Goal: Transaction & Acquisition: Purchase product/service

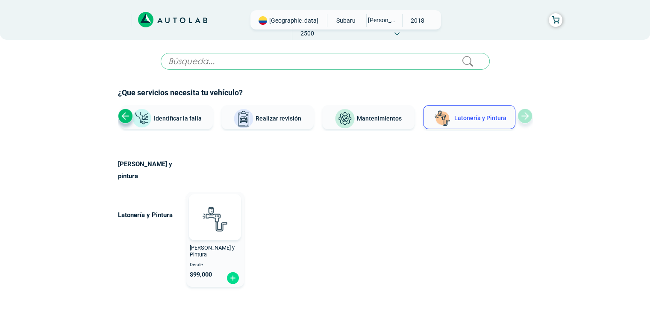
click at [157, 26] on icon at bounding box center [172, 20] width 69 height 16
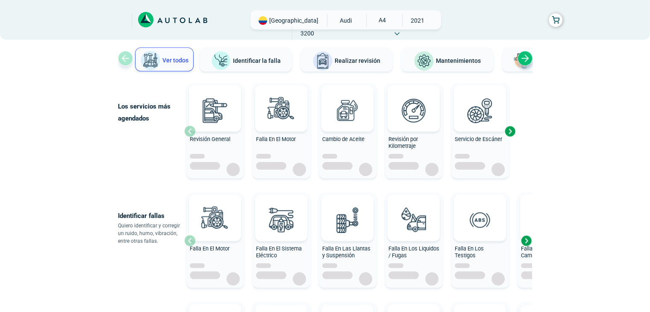
scroll to position [43, 0]
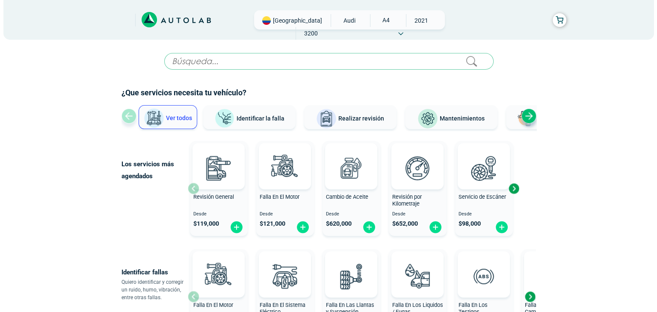
scroll to position [43, 0]
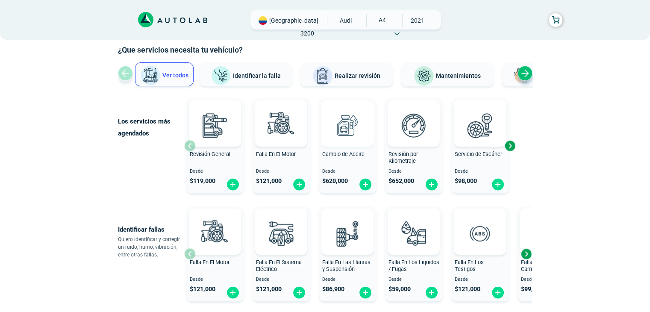
click at [338, 138] on img at bounding box center [348, 125] width 38 height 38
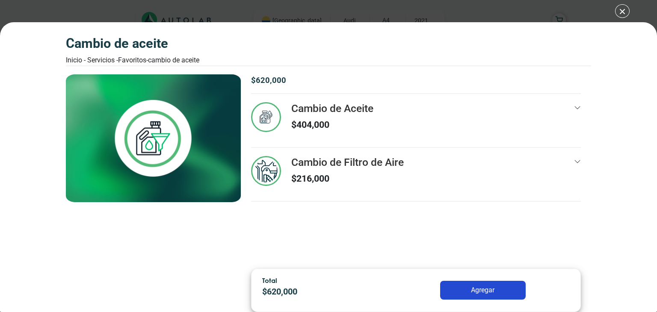
click at [576, 106] on icon at bounding box center [577, 107] width 7 height 7
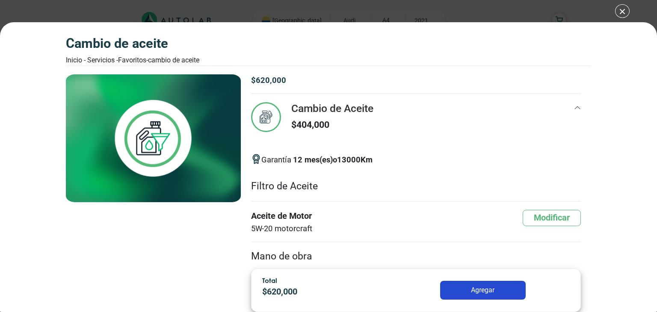
scroll to position [69, 0]
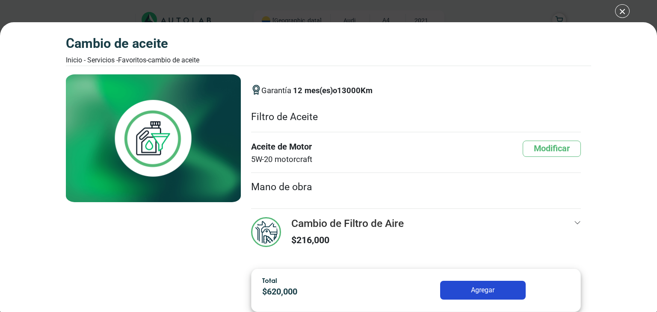
click at [574, 225] on icon at bounding box center [577, 222] width 7 height 7
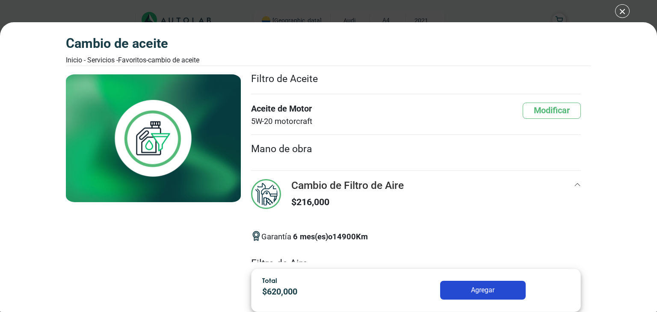
scroll to position [159, 0]
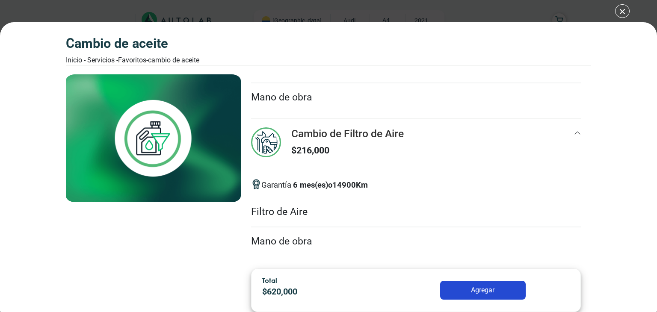
click at [357, 2] on div "Cambio de Aceite Inicio - Servicios - Favoritos - Cambio de Aceite Cambio de Ac…" at bounding box center [328, 156] width 657 height 312
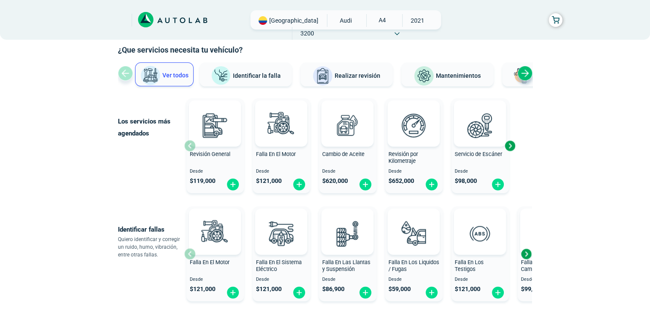
click at [331, 26] on span "AUDI" at bounding box center [346, 20] width 30 height 13
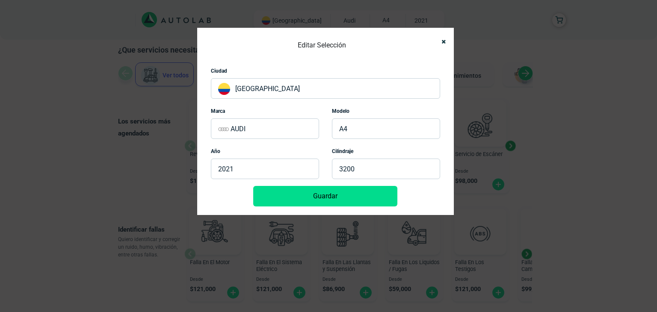
click at [268, 127] on p "AUDI" at bounding box center [265, 128] width 108 height 21
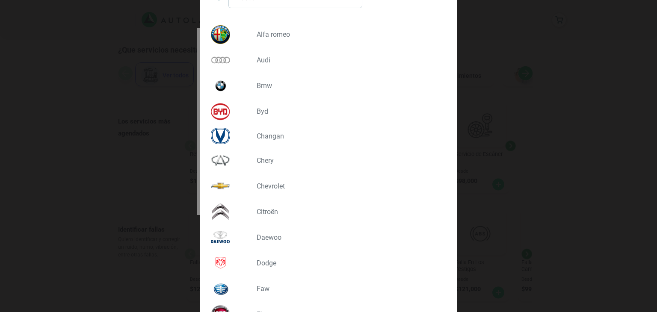
scroll to position [128, 0]
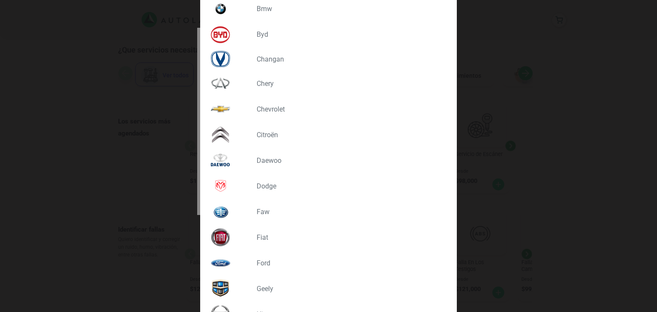
click at [271, 112] on p "CHEVROLET" at bounding box center [347, 109] width 183 height 8
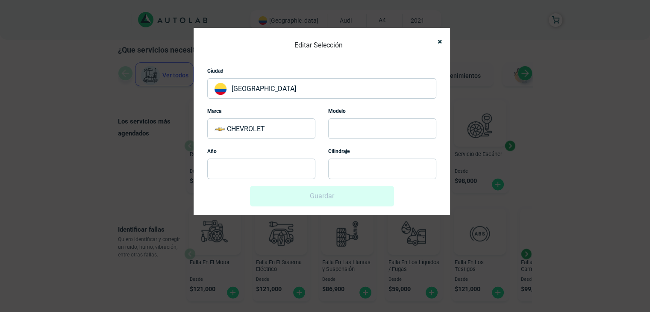
click at [360, 132] on p at bounding box center [382, 128] width 108 height 21
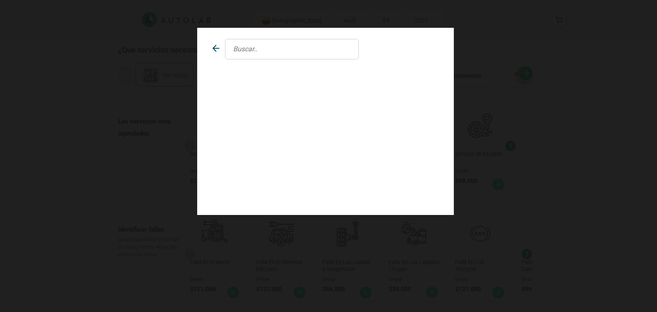
scroll to position [0, 0]
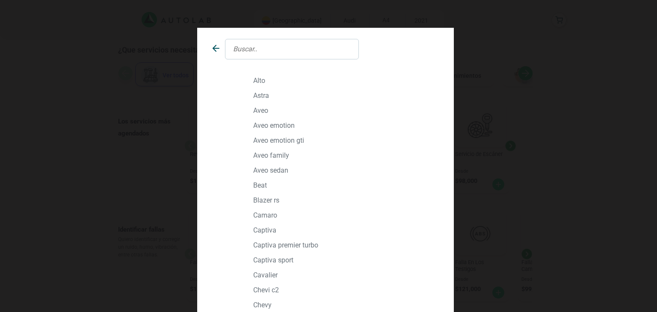
click at [260, 109] on p "AVEO" at bounding box center [344, 110] width 183 height 8
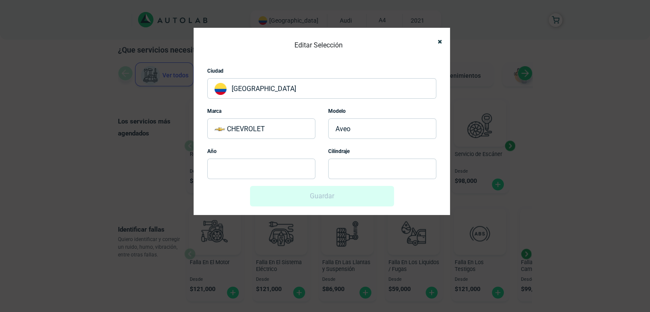
click at [250, 173] on p at bounding box center [261, 169] width 108 height 21
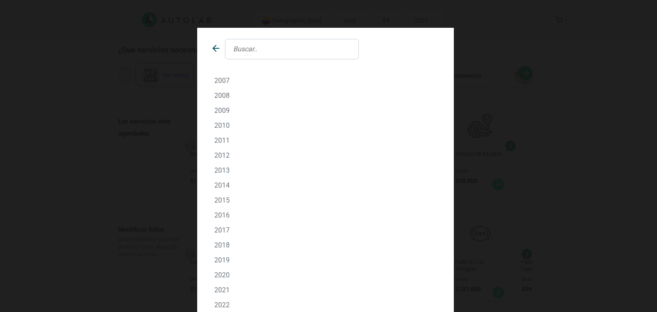
click at [219, 198] on p "2015" at bounding box center [325, 200] width 222 height 8
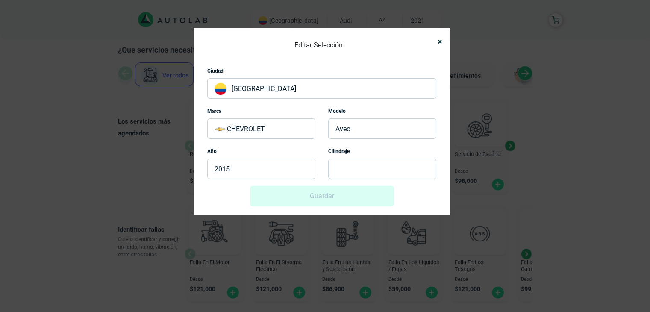
click at [353, 167] on p at bounding box center [382, 169] width 108 height 21
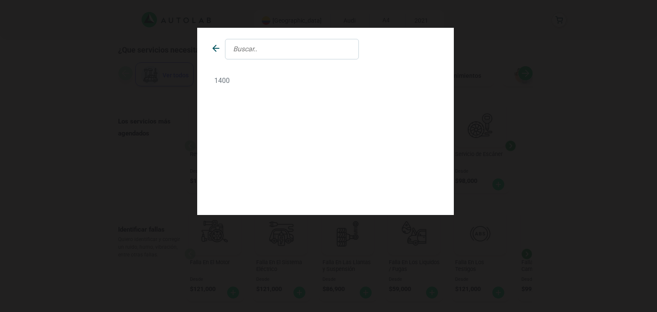
click at [218, 79] on p "1400" at bounding box center [325, 81] width 222 height 8
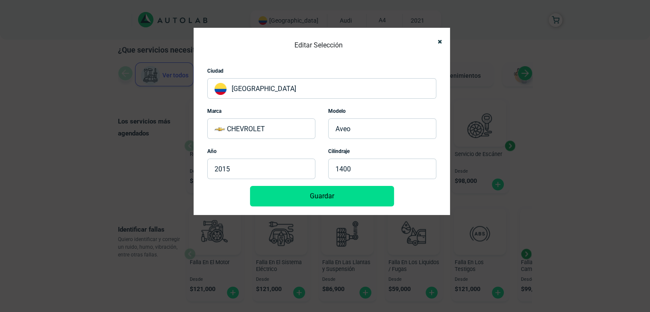
click at [309, 203] on button "Guardar" at bounding box center [322, 196] width 144 height 21
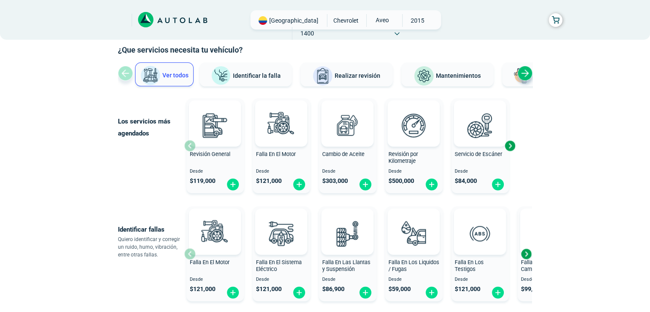
click at [345, 133] on img at bounding box center [348, 125] width 38 height 38
